Goal: Register for event/course

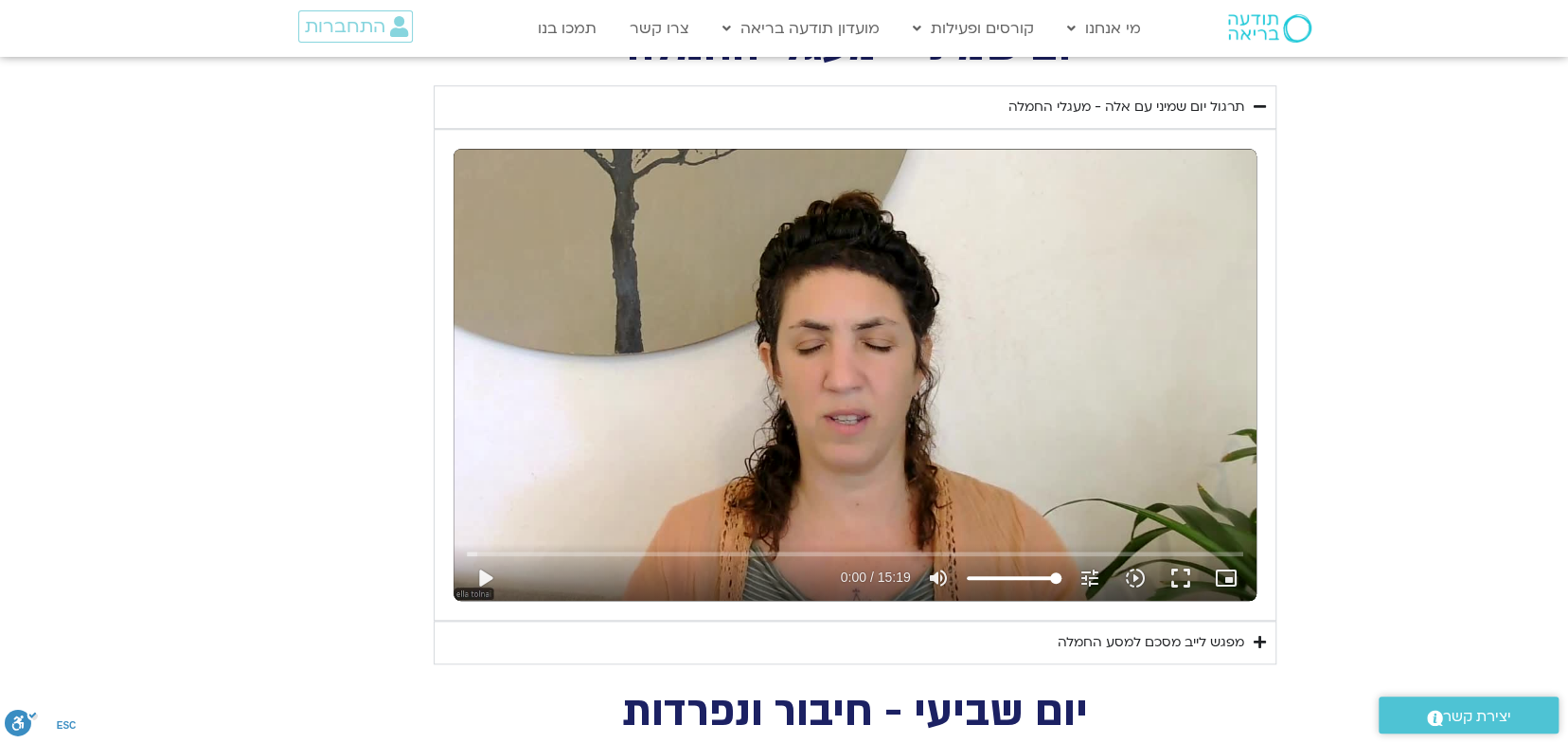
scroll to position [853, 0]
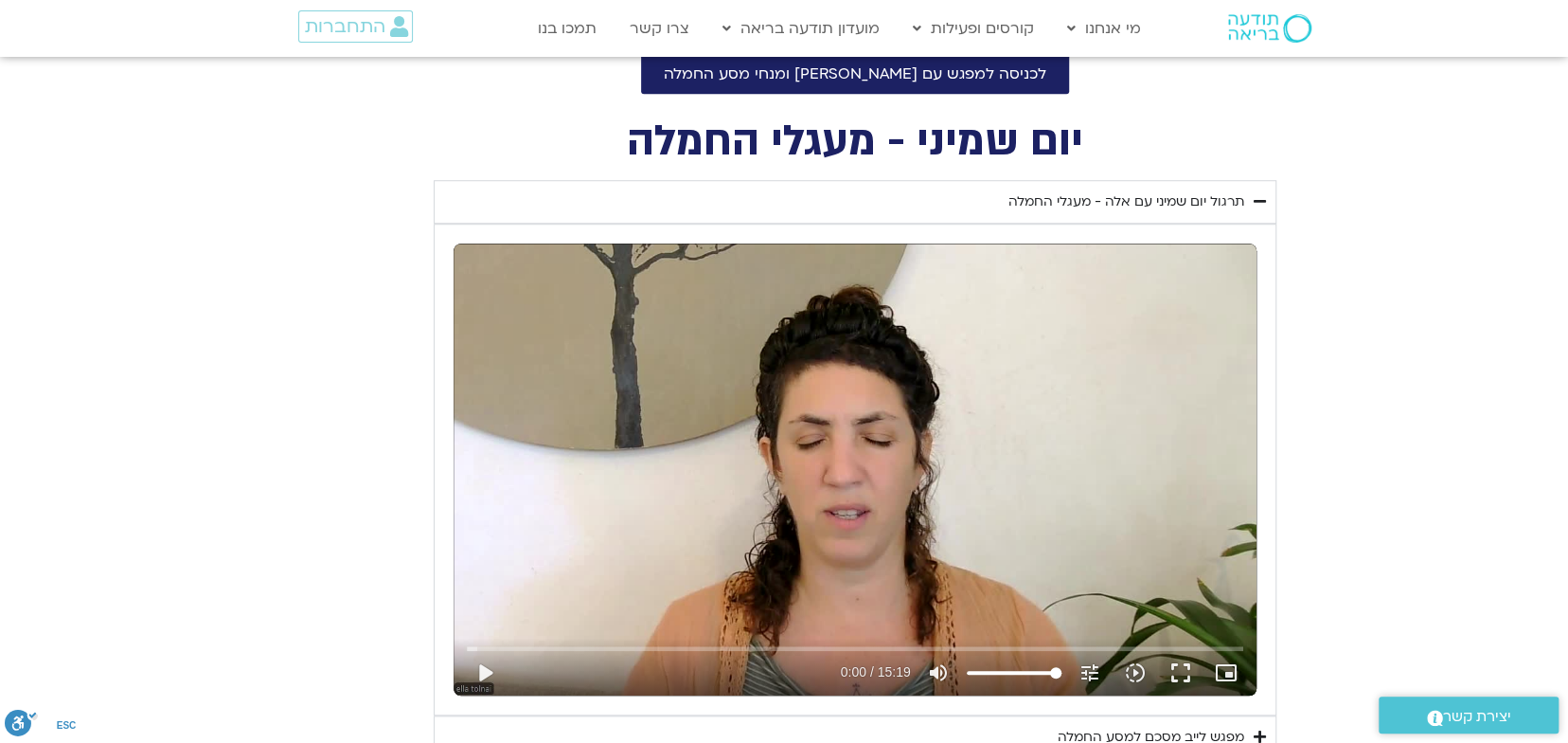
click at [1419, 126] on section "יום שמיני - מעגלי החמלה תרגול יום שמיני עם אלה - מעגלי החמלה נא להזין כתובת אימ…" at bounding box center [784, 441] width 1568 height 636
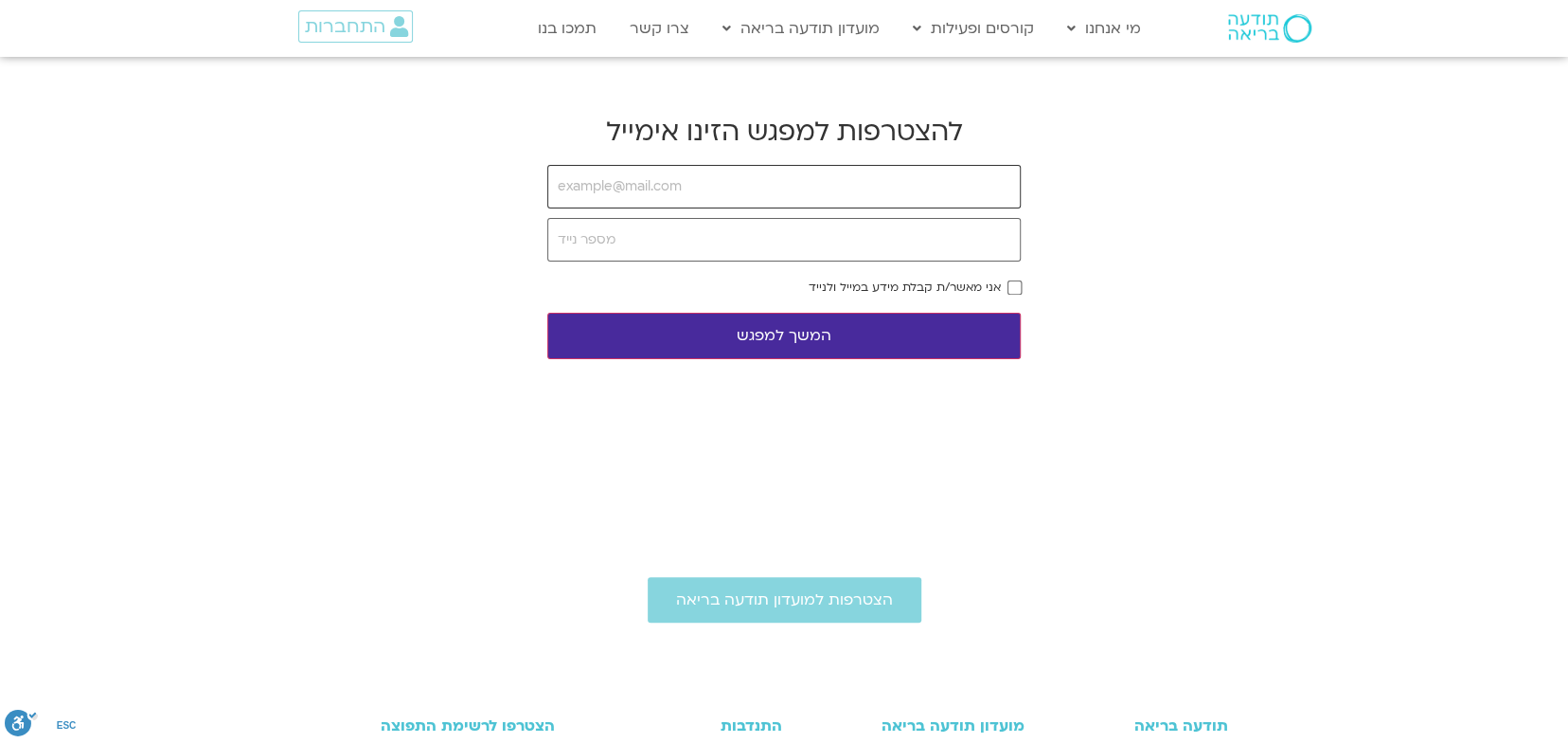
click at [672, 182] on input "email" at bounding box center [784, 186] width 473 height 44
type input "ornamag@gmail.com"
click at [625, 235] on input "tel" at bounding box center [784, 239] width 473 height 44
type input "0528675980"
click at [879, 333] on button "המשך למפגש" at bounding box center [784, 335] width 473 height 47
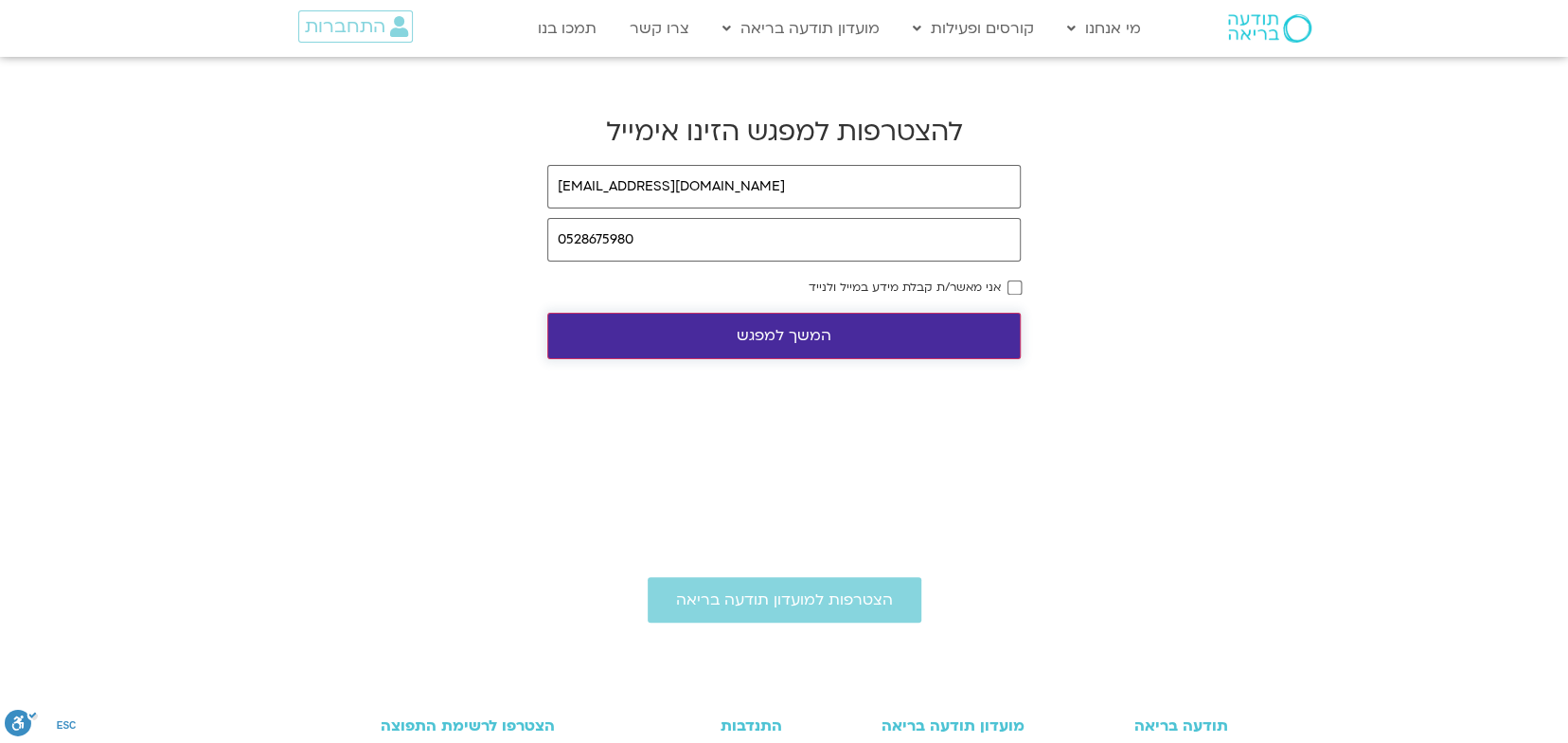
click at [775, 335] on button "המשך למפגש" at bounding box center [784, 335] width 473 height 47
